Goal: Check status: Check status

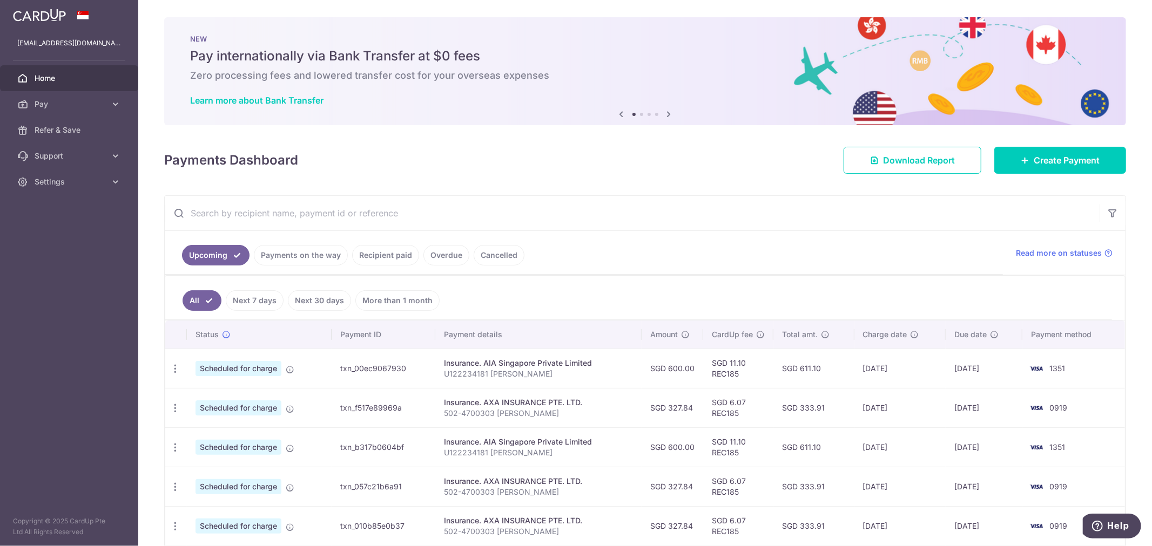
scroll to position [93, 0]
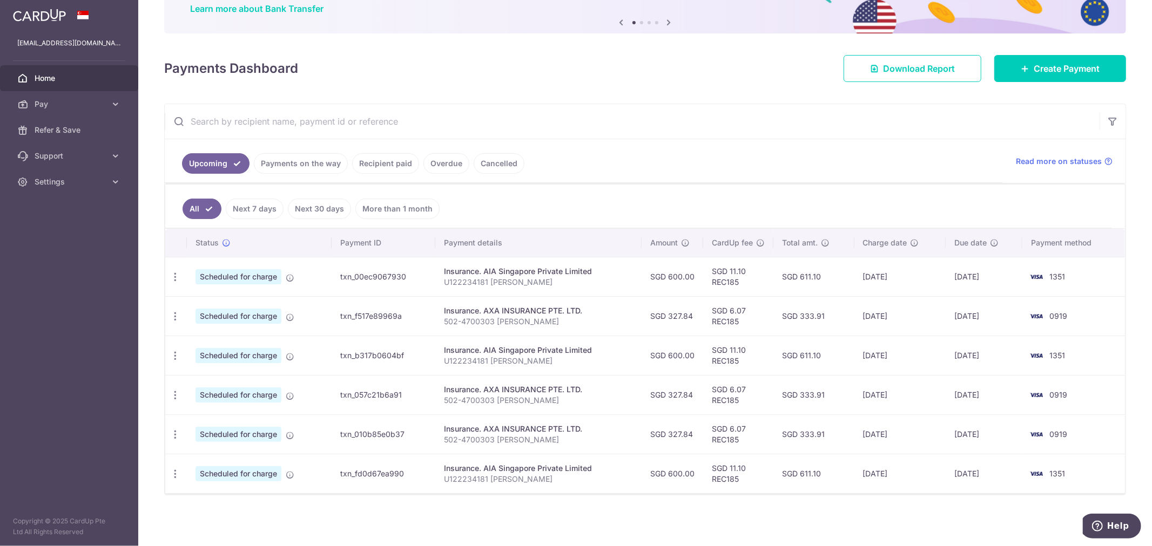
click at [301, 164] on link "Payments on the way" at bounding box center [301, 163] width 94 height 21
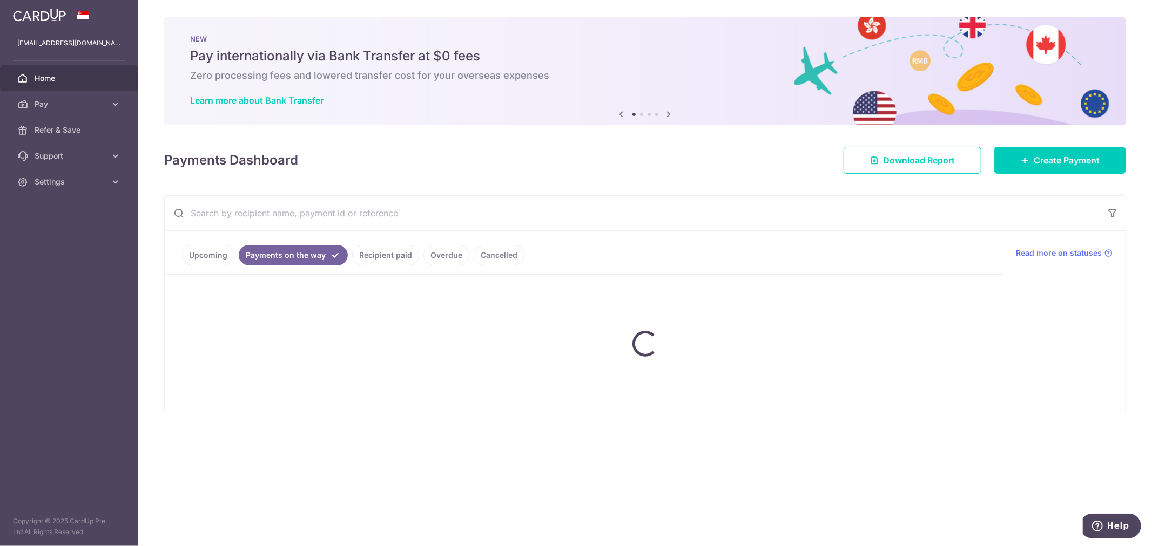
scroll to position [0, 0]
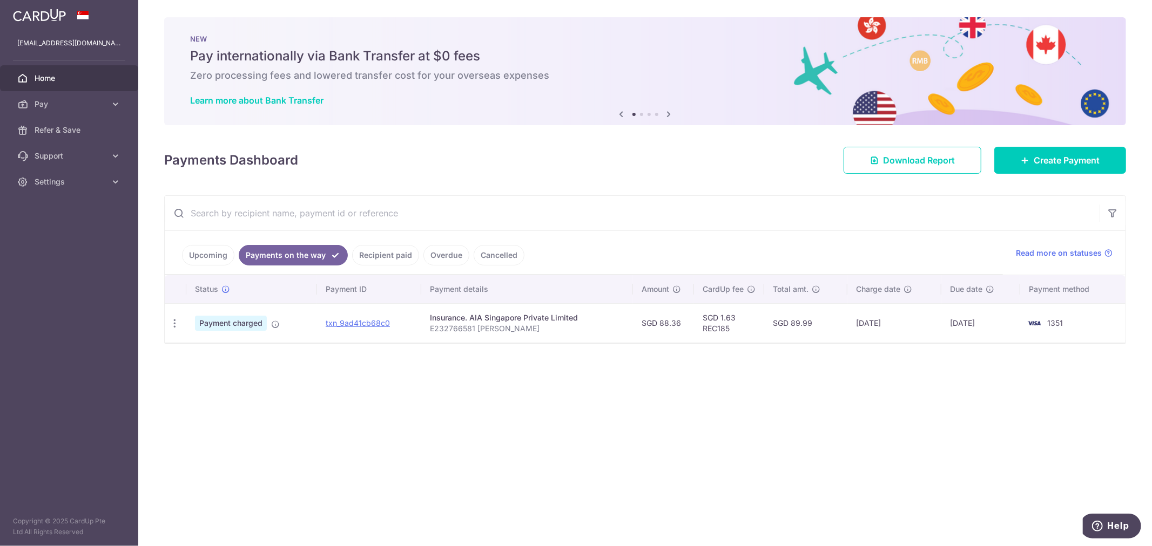
click at [397, 257] on link "Recipient paid" at bounding box center [385, 255] width 67 height 21
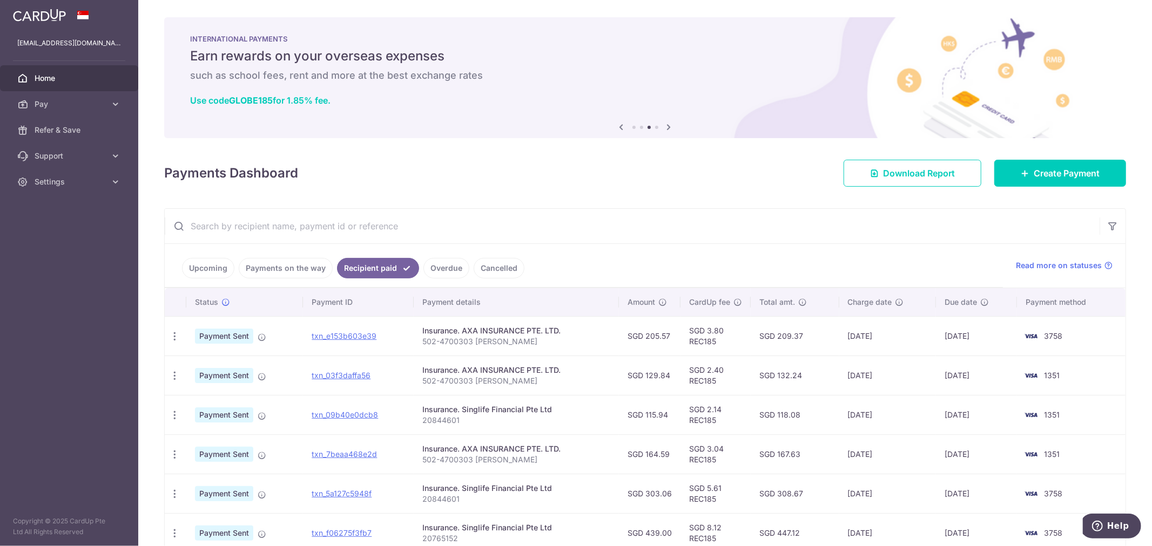
click at [1093, 124] on div "INTERNATIONAL PAYMENTS Earn rewards on your overseas expenses such as school fe…" at bounding box center [645, 71] width 962 height 108
click at [211, 273] on link "Upcoming" at bounding box center [208, 268] width 52 height 21
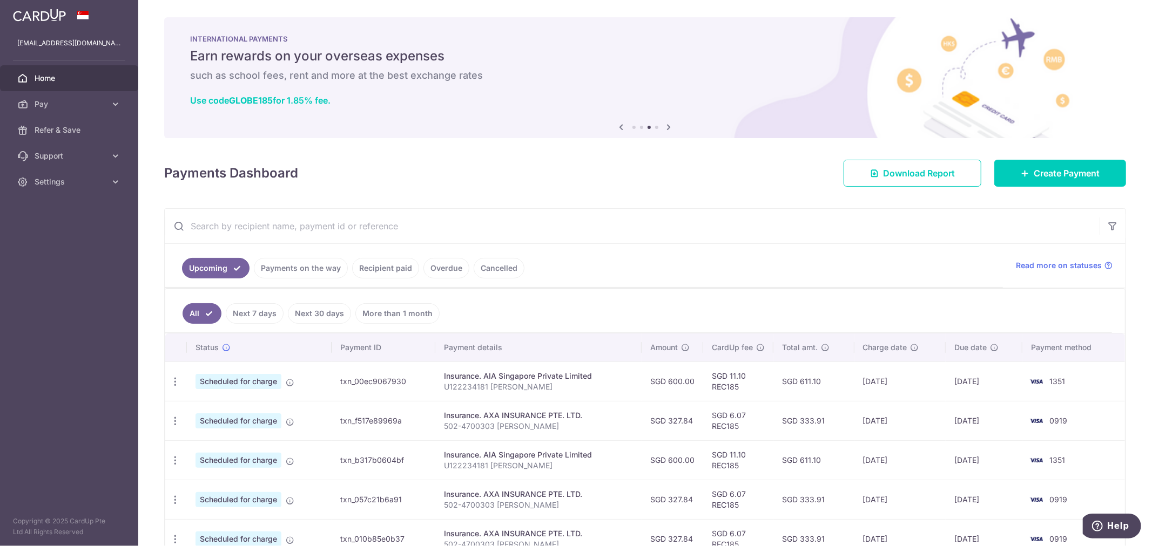
scroll to position [100, 0]
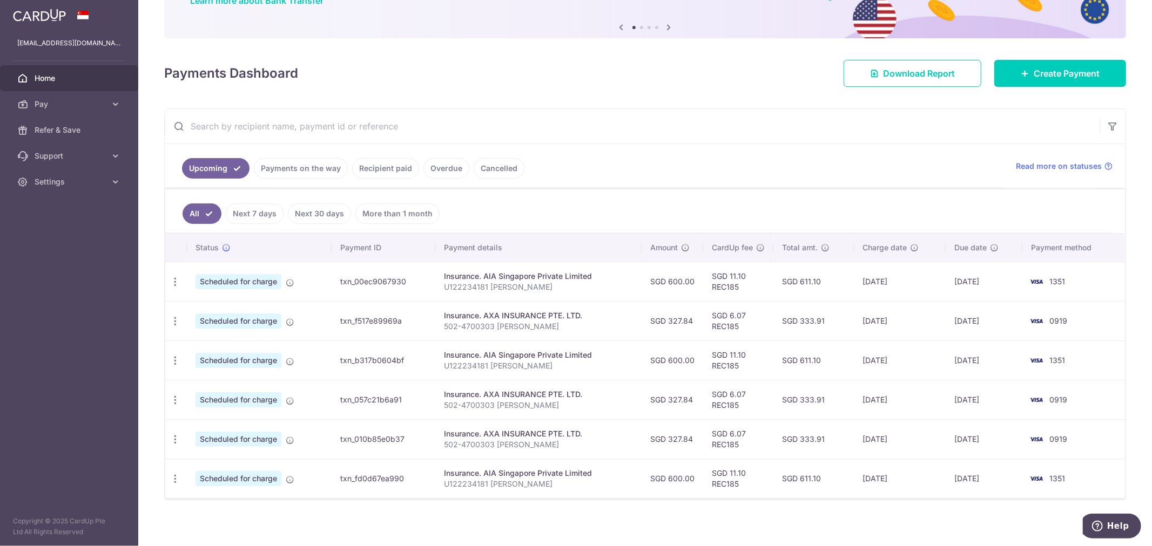
drag, startPoint x: 665, startPoint y: 281, endPoint x: 692, endPoint y: 280, distance: 26.5
click at [692, 280] on td "SGD 600.00" at bounding box center [673, 281] width 62 height 39
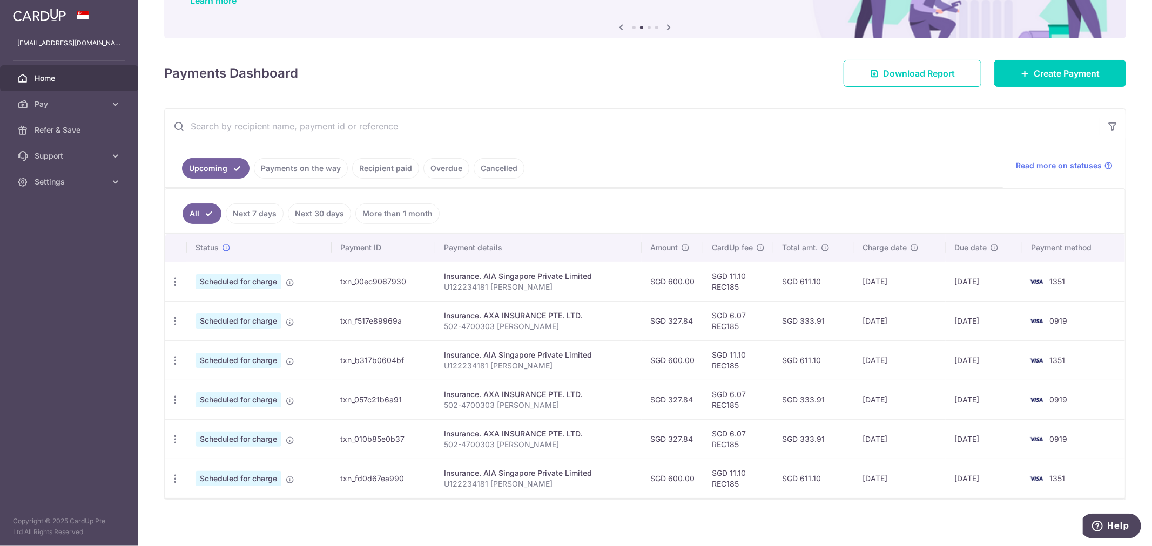
click at [390, 179] on ul "Upcoming Payments on the way Recipient paid Overdue Cancelled" at bounding box center [584, 166] width 838 height 44
click at [391, 166] on link "Recipient paid" at bounding box center [385, 168] width 67 height 21
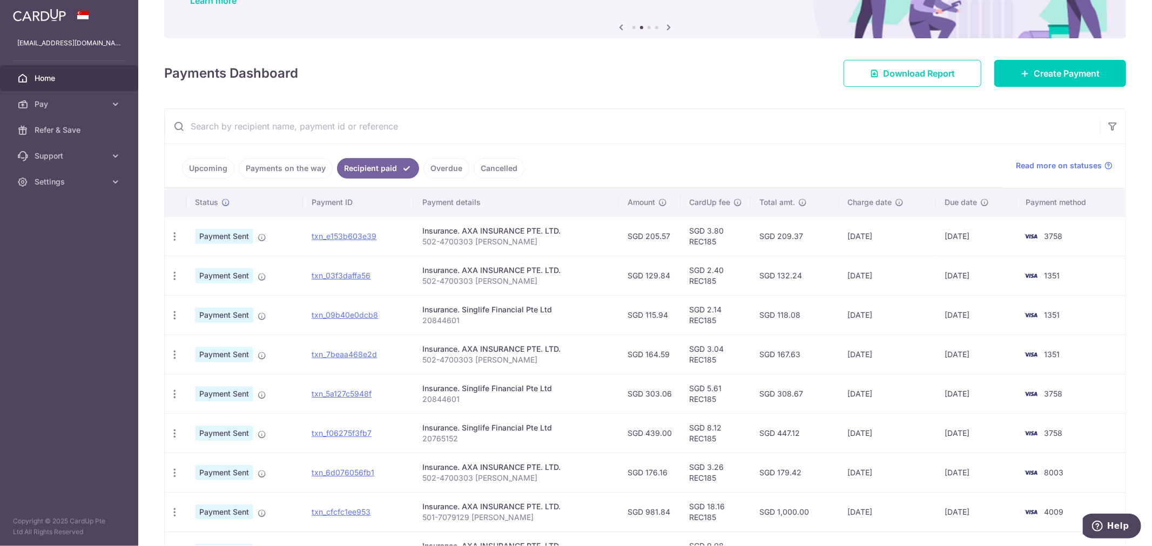
click at [286, 172] on link "Payments on the way" at bounding box center [286, 168] width 94 height 21
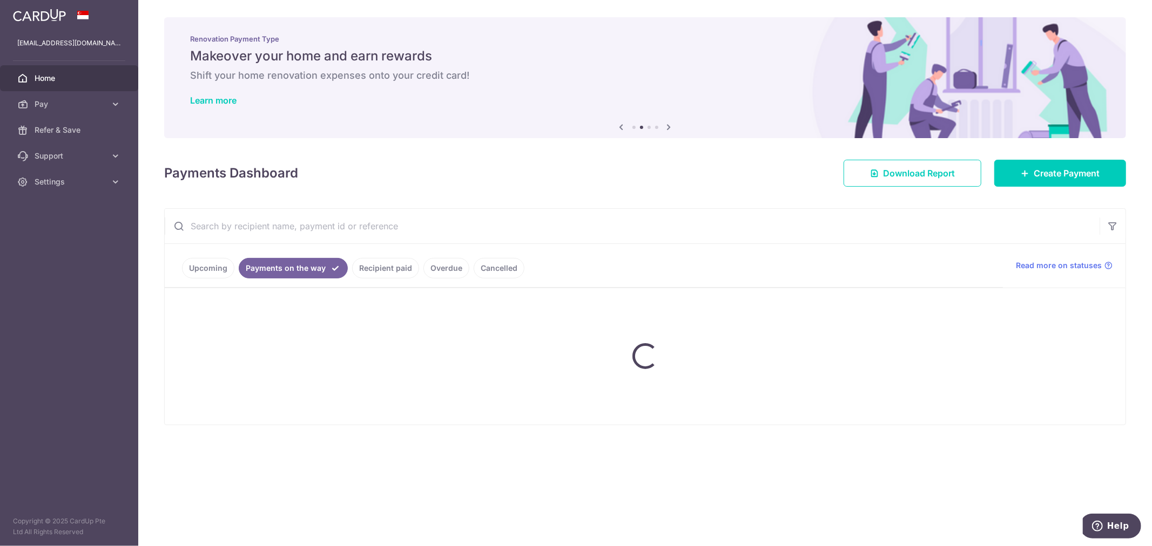
scroll to position [0, 0]
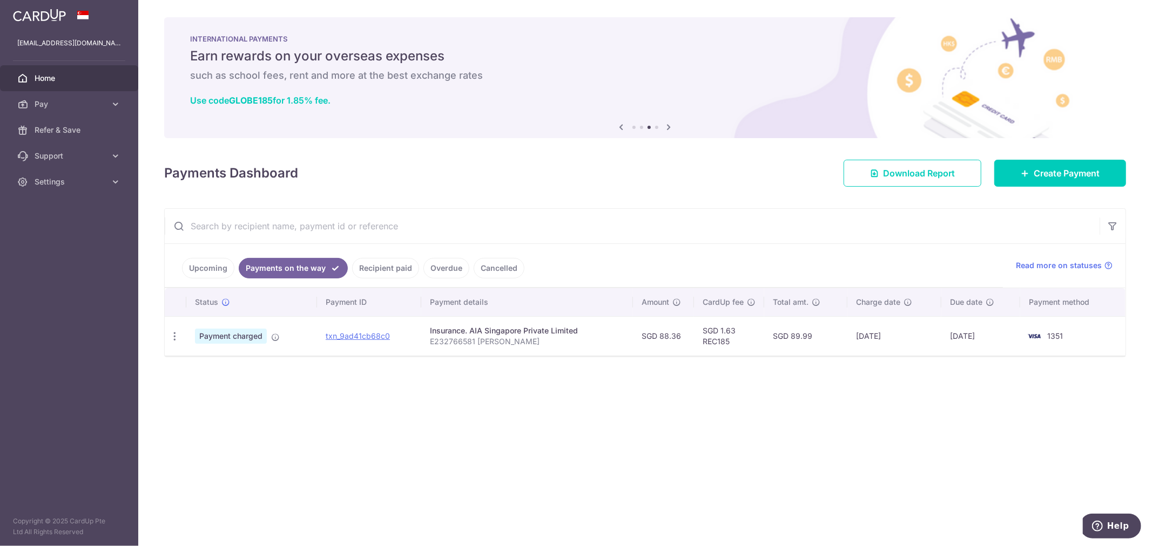
click at [211, 265] on link "Upcoming" at bounding box center [208, 268] width 52 height 21
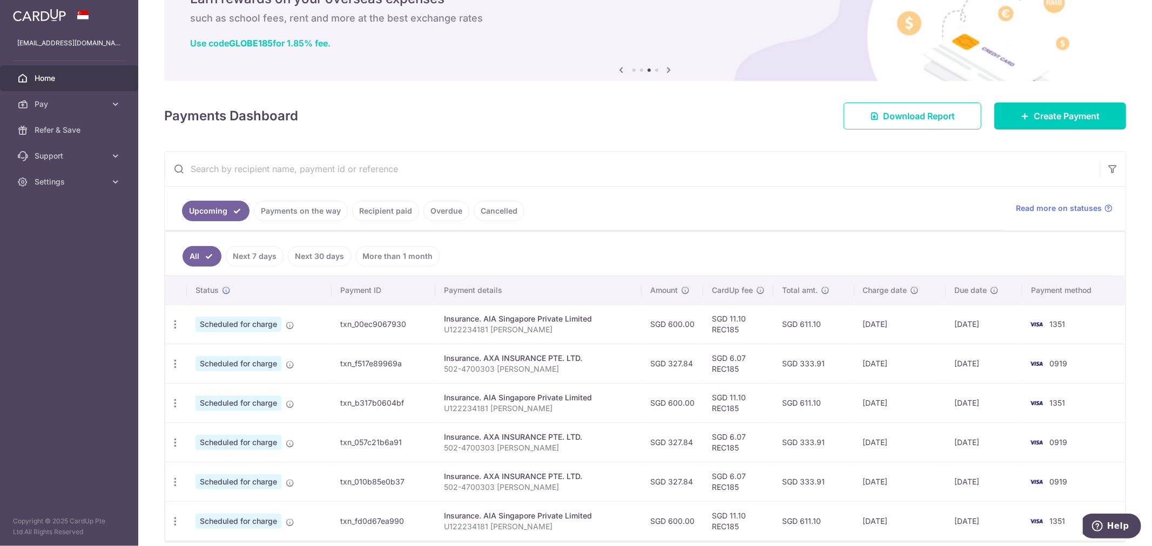
scroll to position [100, 0]
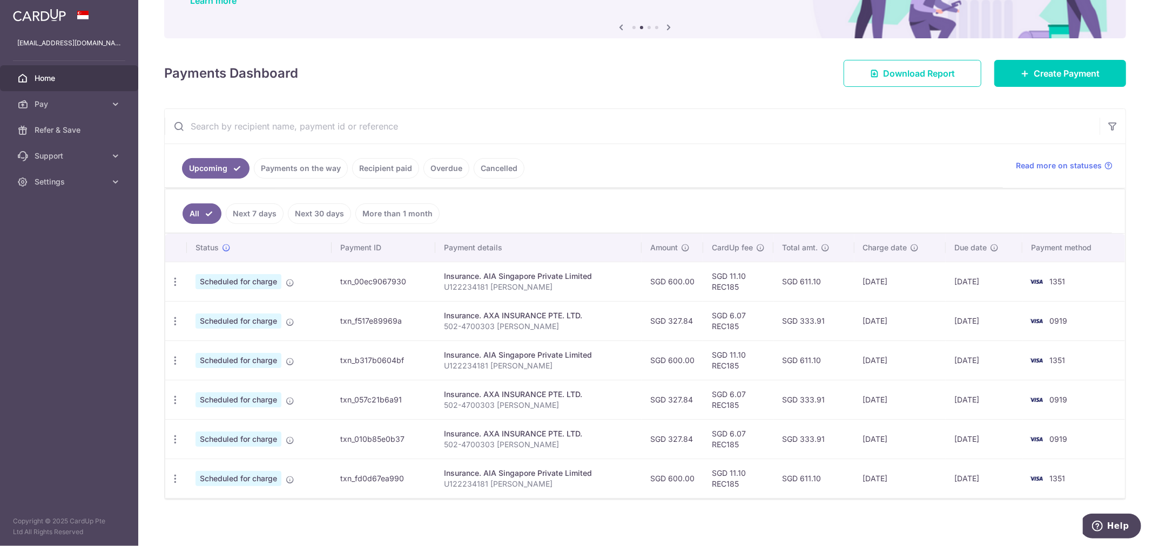
click at [365, 170] on link "Recipient paid" at bounding box center [385, 168] width 67 height 21
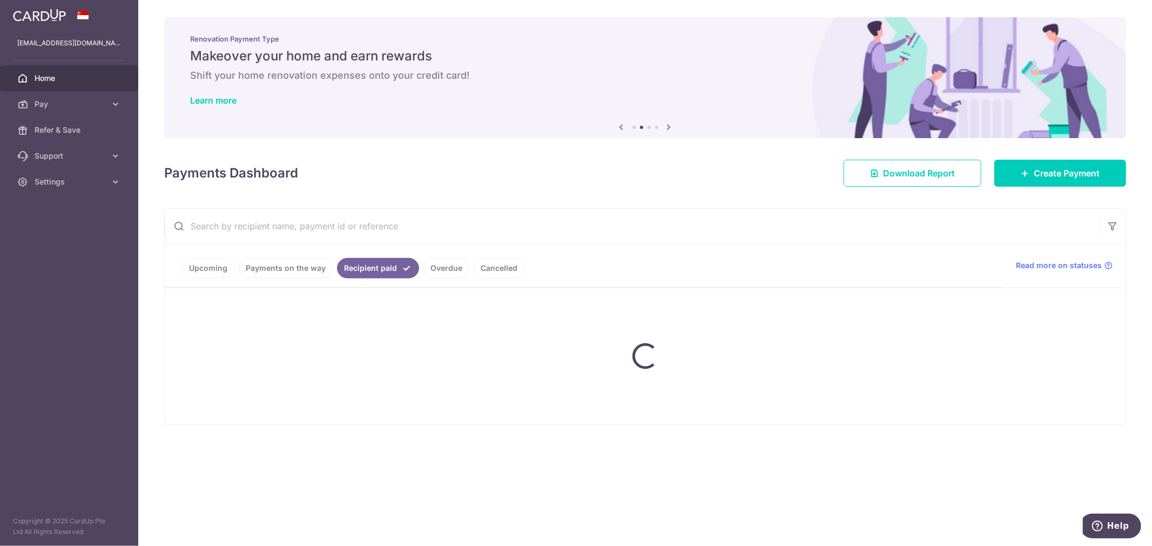
scroll to position [0, 0]
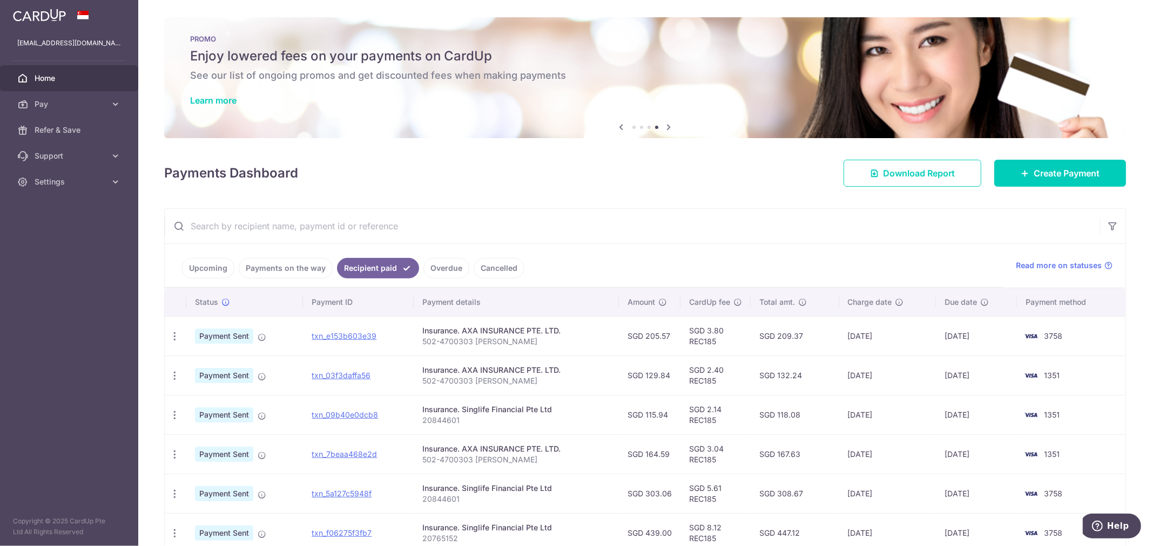
drag, startPoint x: 792, startPoint y: 335, endPoint x: 755, endPoint y: 335, distance: 36.7
click at [755, 335] on td "SGD 209.37" at bounding box center [795, 335] width 89 height 39
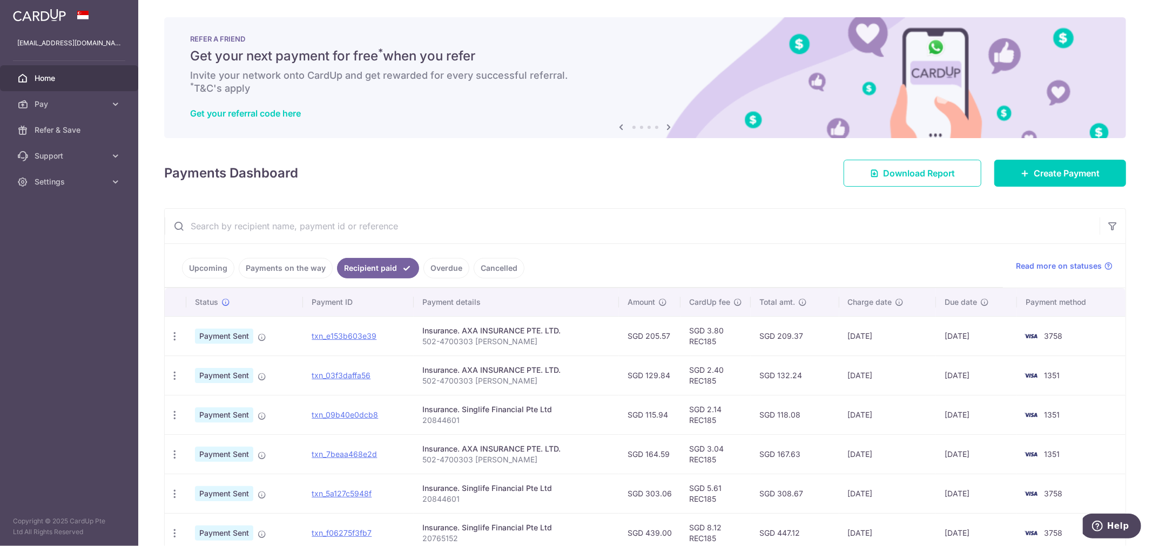
drag, startPoint x: 795, startPoint y: 373, endPoint x: 765, endPoint y: 375, distance: 29.8
click at [765, 375] on td "SGD 132.24" at bounding box center [795, 375] width 89 height 39
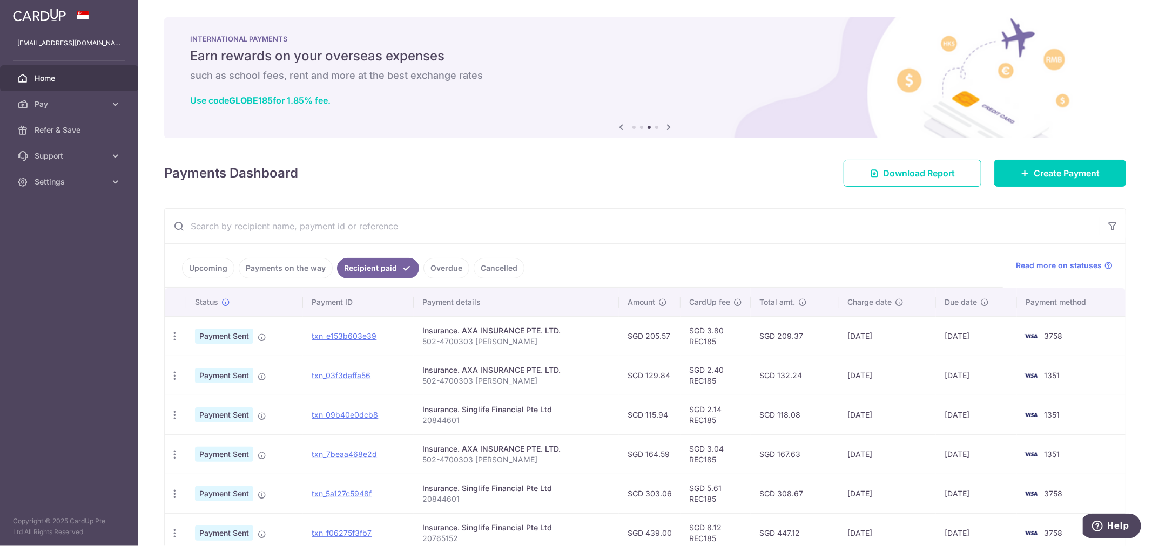
click at [214, 268] on link "Upcoming" at bounding box center [208, 268] width 52 height 21
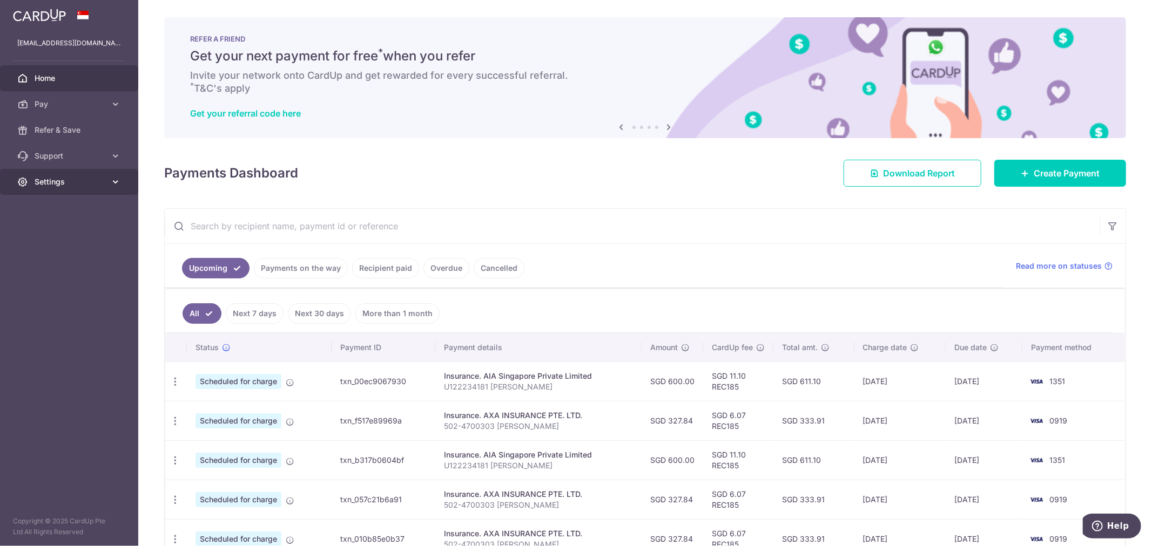
click at [104, 187] on link "Settings" at bounding box center [69, 182] width 138 height 26
click at [47, 240] on link "Logout" at bounding box center [69, 234] width 138 height 26
